Goal: Information Seeking & Learning: Learn about a topic

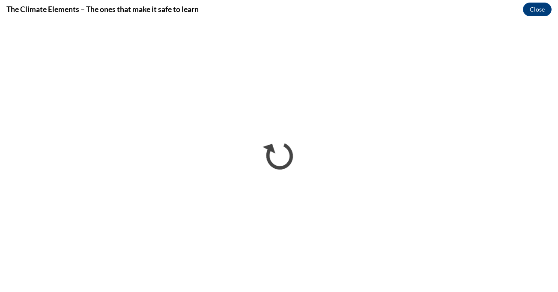
scroll to position [574, 0]
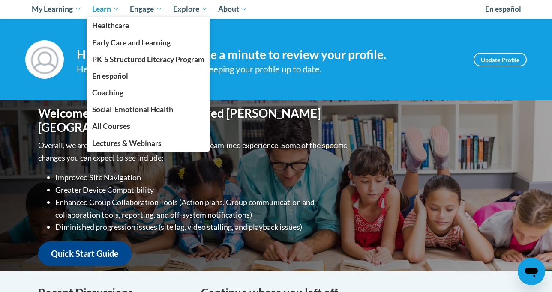
scroll to position [314, 0]
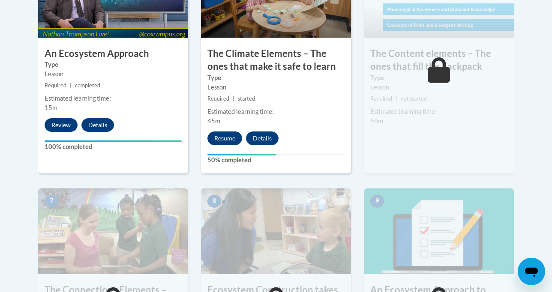
scroll to position [596, 0]
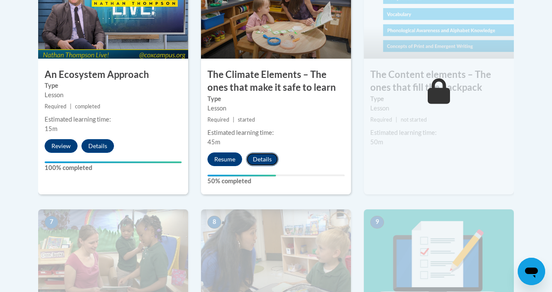
click at [255, 153] on button "Details" at bounding box center [262, 160] width 33 height 14
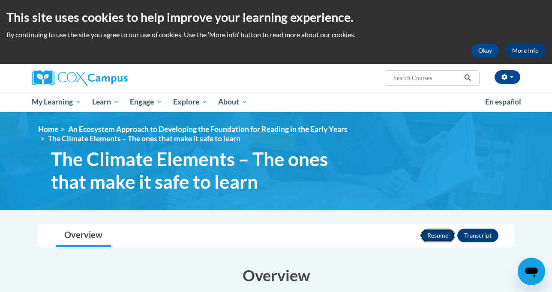
click at [455, 237] on button "Resume" at bounding box center [437, 236] width 35 height 14
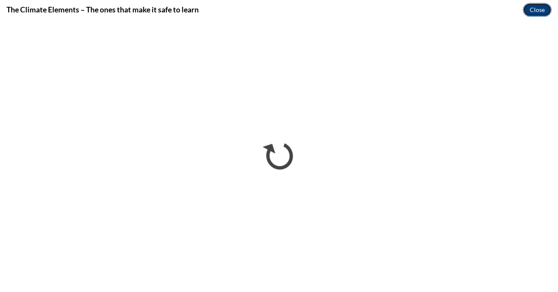
click at [534, 10] on button "Close" at bounding box center [537, 10] width 29 height 14
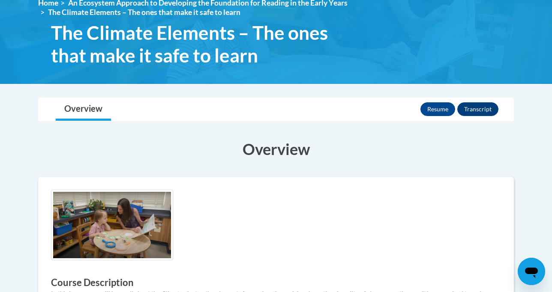
scroll to position [129, 0]
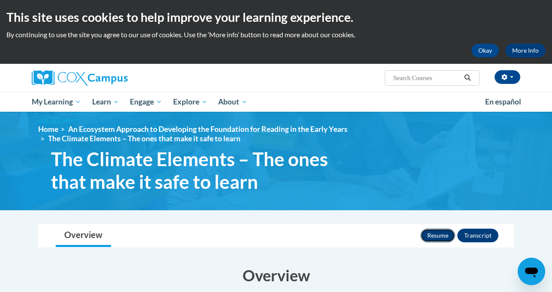
click at [455, 237] on button "Resume" at bounding box center [437, 236] width 35 height 14
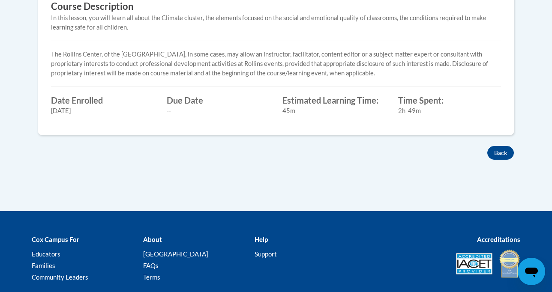
scroll to position [408, 0]
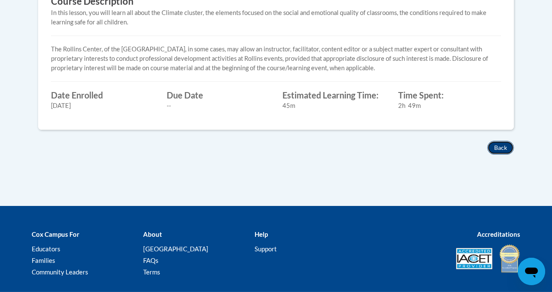
click at [514, 147] on button "Back" at bounding box center [500, 148] width 27 height 14
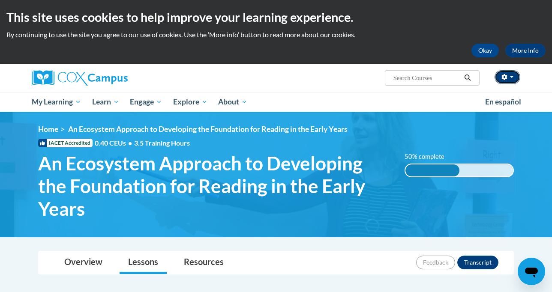
click at [520, 78] on button "button" at bounding box center [507, 77] width 26 height 14
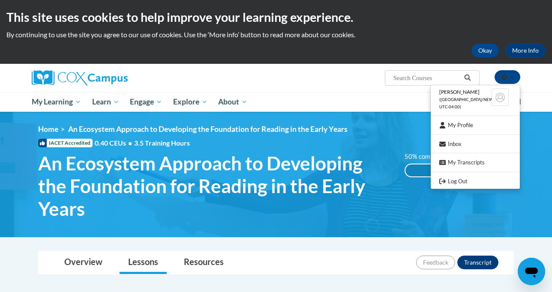
click at [387, 108] on ul "My Learning My Learning My Course Progress Certificates My Action Plans Group D…" at bounding box center [252, 102] width 453 height 20
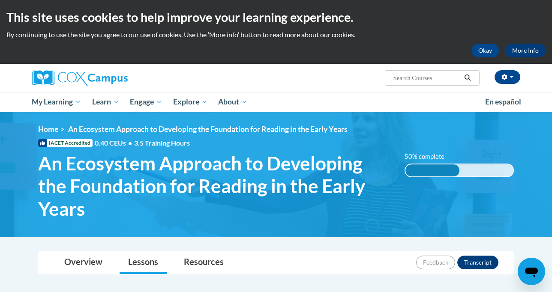
click at [435, 167] on div "50% complete" at bounding box center [432, 171] width 54 height 12
click at [498, 256] on button "Transcript" at bounding box center [477, 263] width 41 height 14
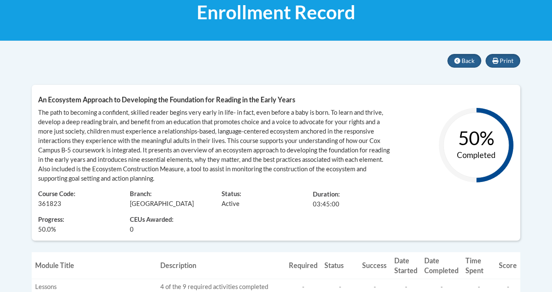
scroll to position [90, 0]
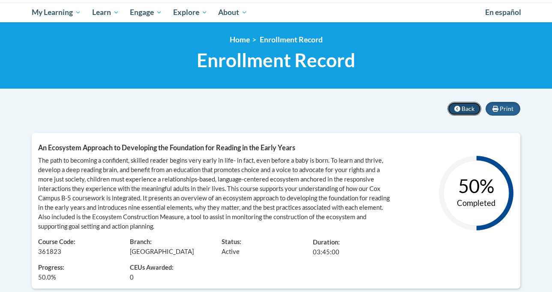
click at [474, 108] on span "Back" at bounding box center [468, 108] width 13 height 7
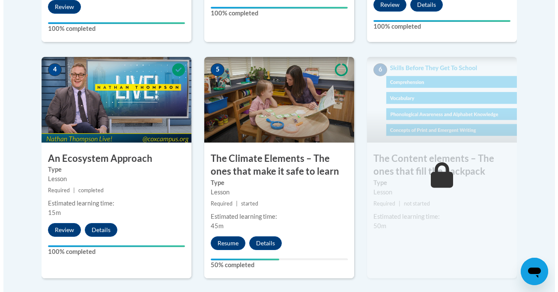
scroll to position [509, 0]
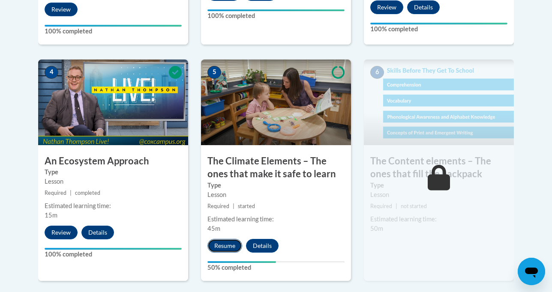
click at [212, 239] on button "Resume" at bounding box center [224, 246] width 35 height 14
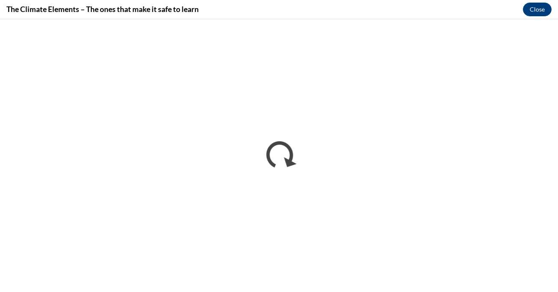
scroll to position [0, 0]
